Goal: Register for event/course

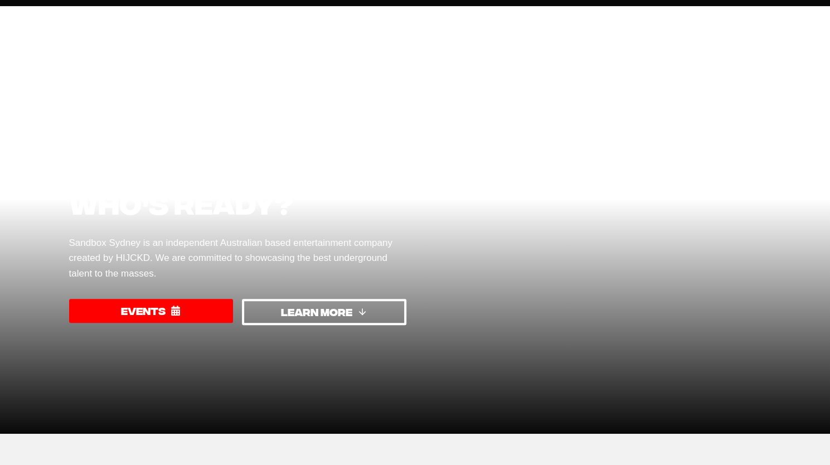
scroll to position [56, 0]
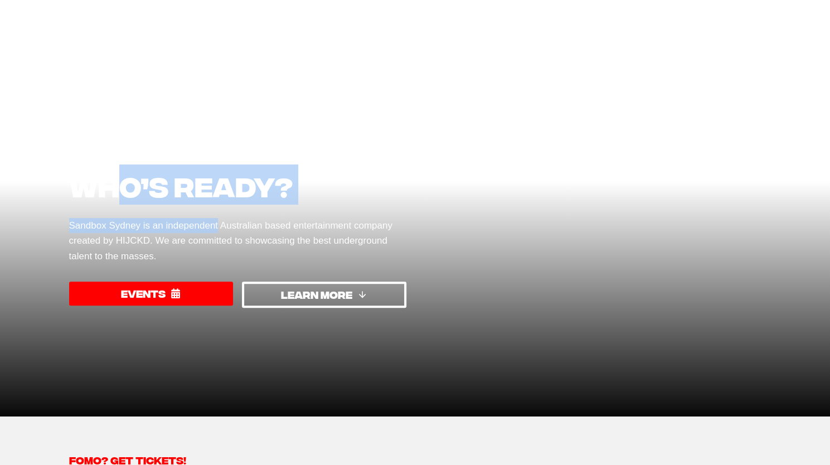
drag, startPoint x: 214, startPoint y: 232, endPoint x: 132, endPoint y: 195, distance: 90.3
click at [130, 195] on div "Sydney’s biggest monthly event, who’s ready? Sandbox Sydney is an independent A…" at bounding box center [237, 202] width 337 height 237
click at [140, 197] on h1 "Sydney’s biggest monthly event, who’s ready?" at bounding box center [237, 144] width 337 height 120
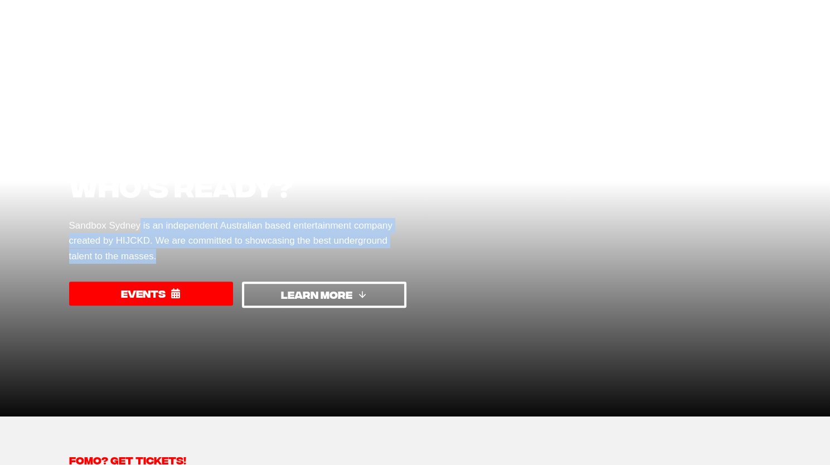
drag, startPoint x: 138, startPoint y: 209, endPoint x: 197, endPoint y: 259, distance: 77.1
click at [197, 259] on div "Sydney’s biggest monthly event, who’s ready? Sandbox Sydney is an independent A…" at bounding box center [237, 202] width 337 height 237
click at [200, 258] on p "Sandbox Sydney is an independent Australian based entertainment company created…" at bounding box center [237, 241] width 337 height 46
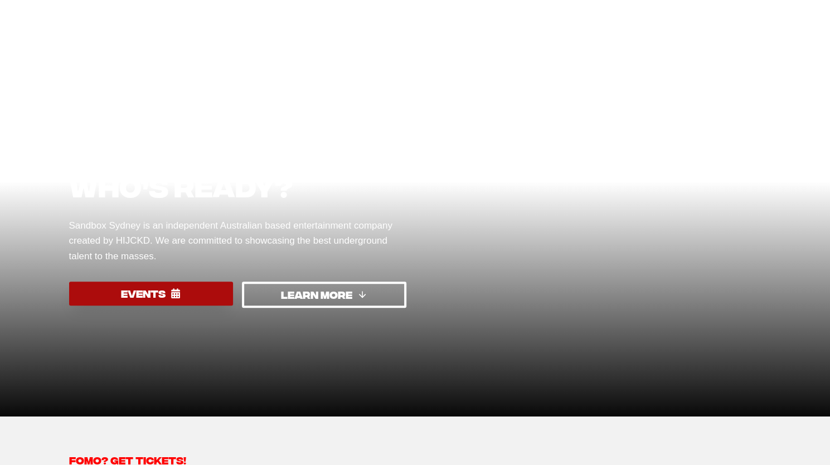
click at [200, 288] on link "EVENTS" at bounding box center [151, 294] width 164 height 24
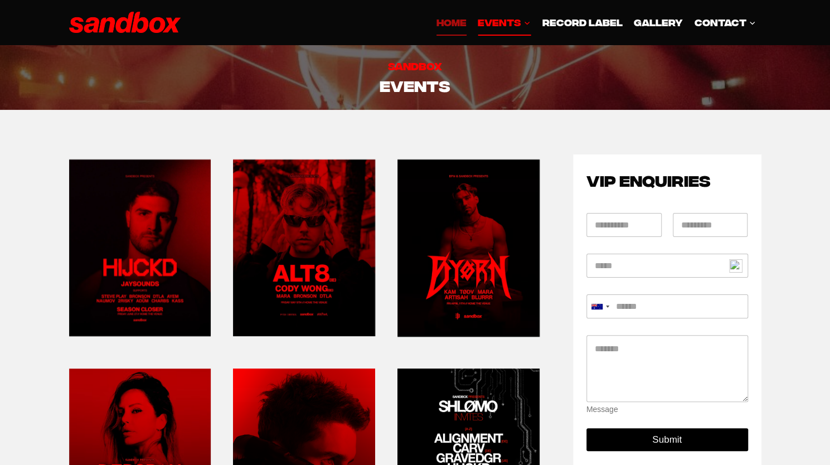
click at [440, 25] on link "HOME" at bounding box center [451, 22] width 41 height 27
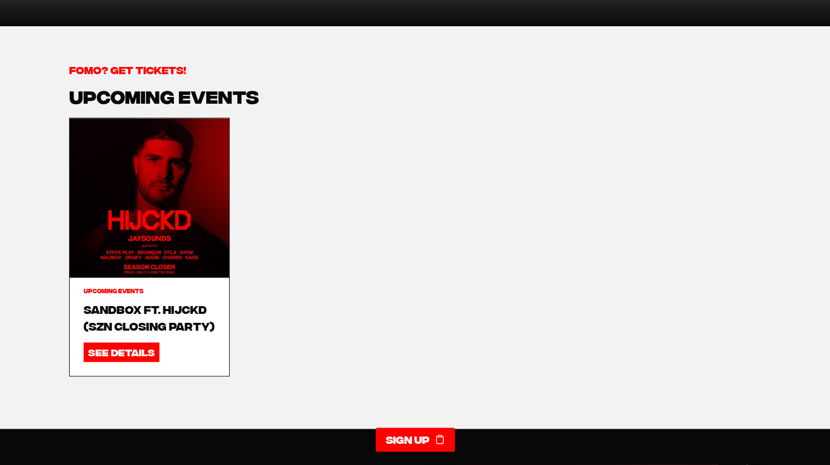
scroll to position [448, 0]
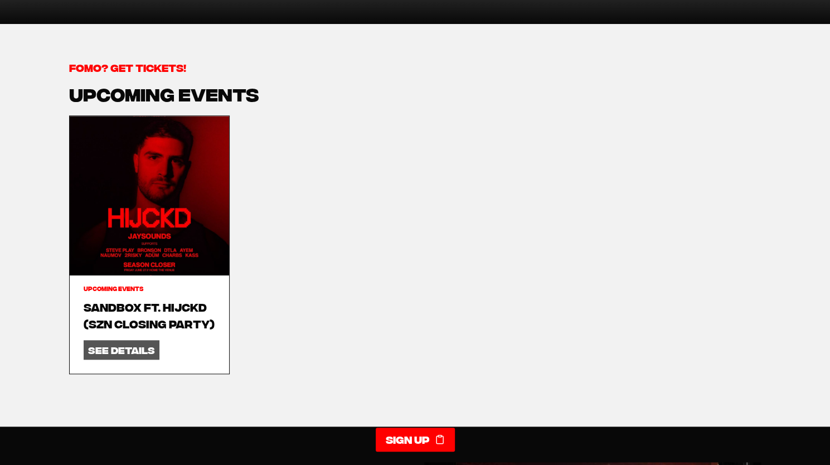
click at [117, 345] on link "SEE DETAILS Sandbox ft. HIJCKD (SZN CLOSING PARTY)" at bounding box center [122, 350] width 76 height 20
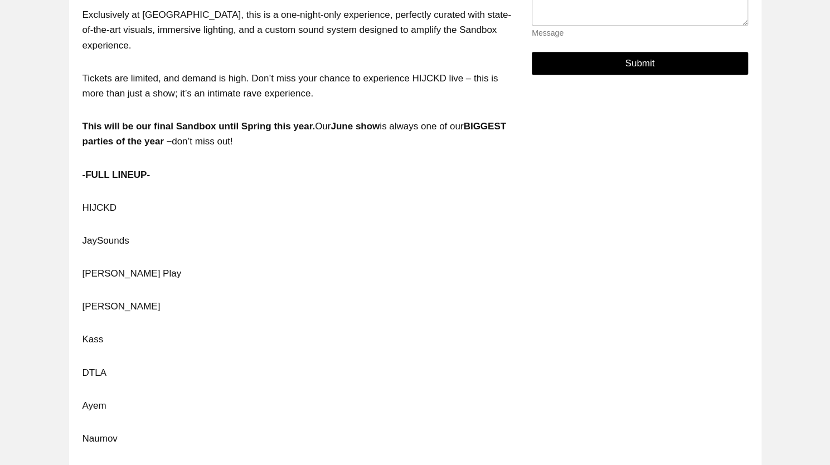
scroll to position [892, 0]
